Goal: Check status: Check status

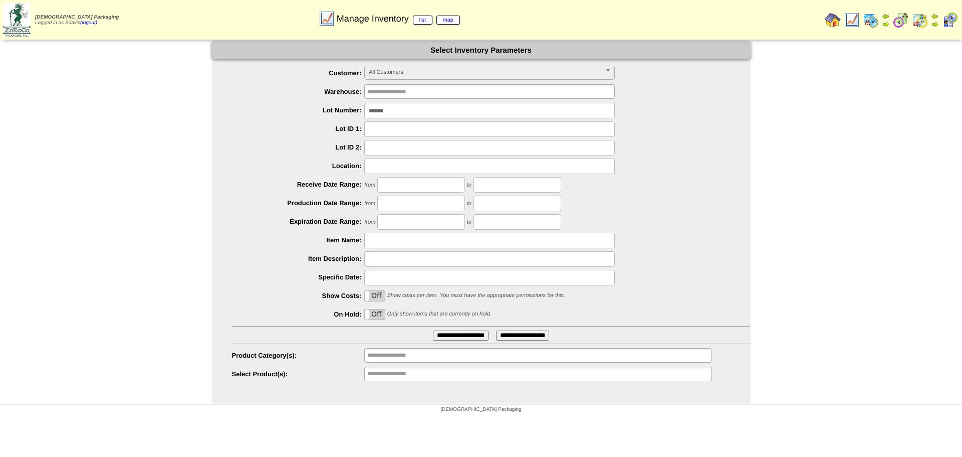
click at [410, 109] on input "*******" at bounding box center [489, 111] width 251 height 16
type input "*******"
click at [433, 330] on input "**********" at bounding box center [461, 335] width 56 height 10
